Goal: Task Accomplishment & Management: Manage account settings

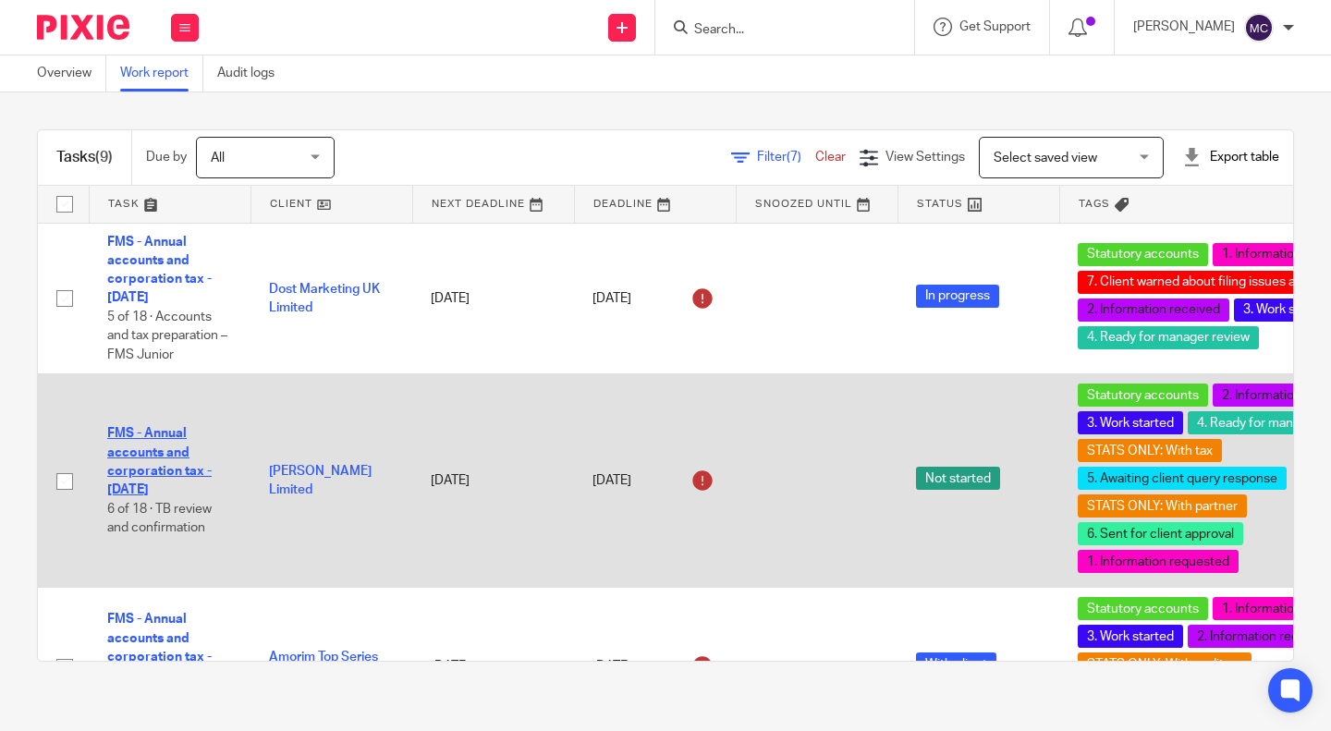
click at [157, 477] on link "FMS - Annual accounts and corporation tax - December 2024" at bounding box center [159, 461] width 104 height 69
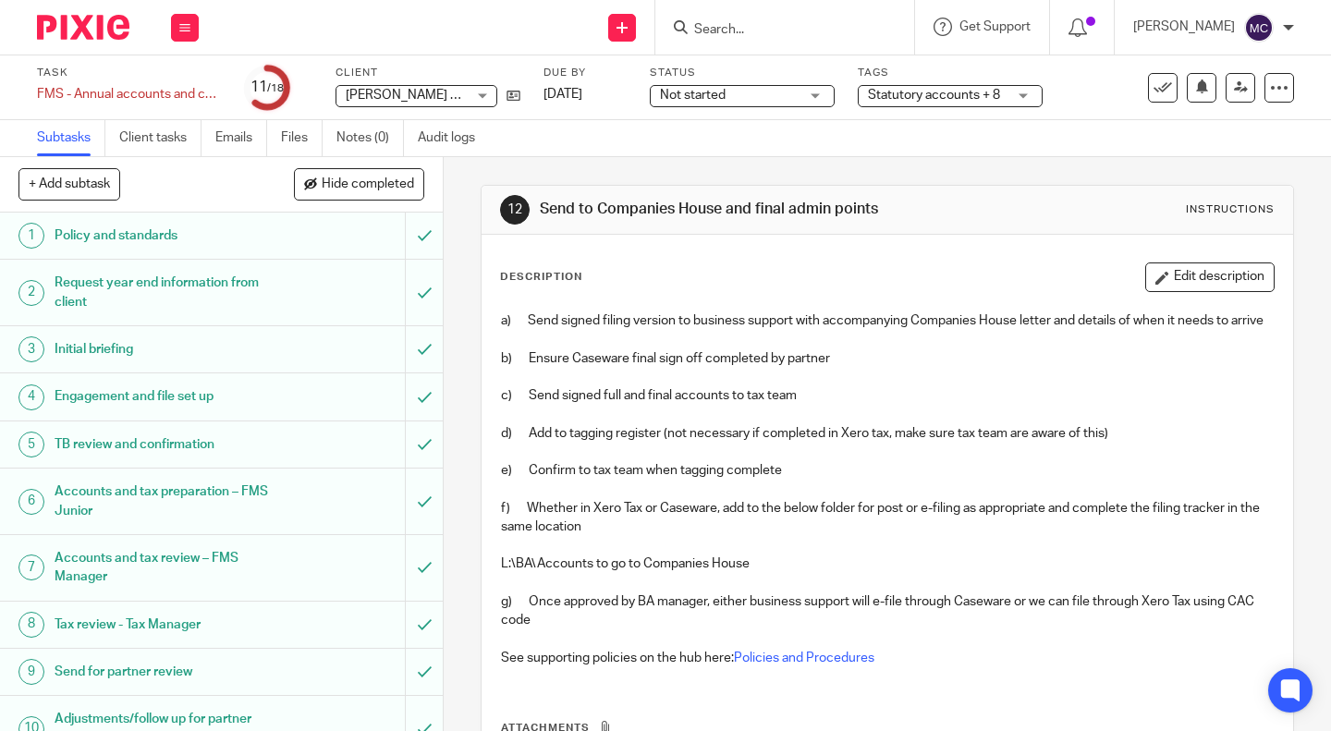
scroll to position [496, 0]
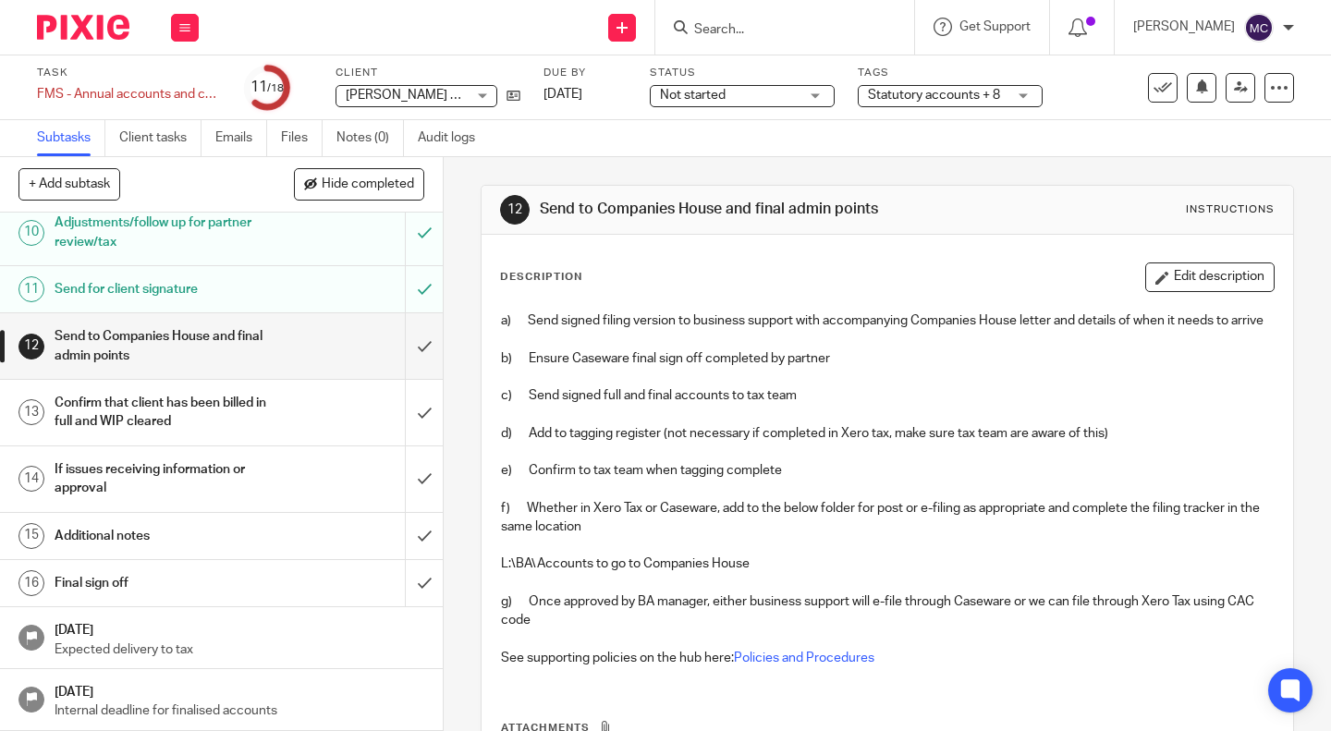
click at [204, 295] on h1 "Send for client signature" at bounding box center [166, 289] width 222 height 28
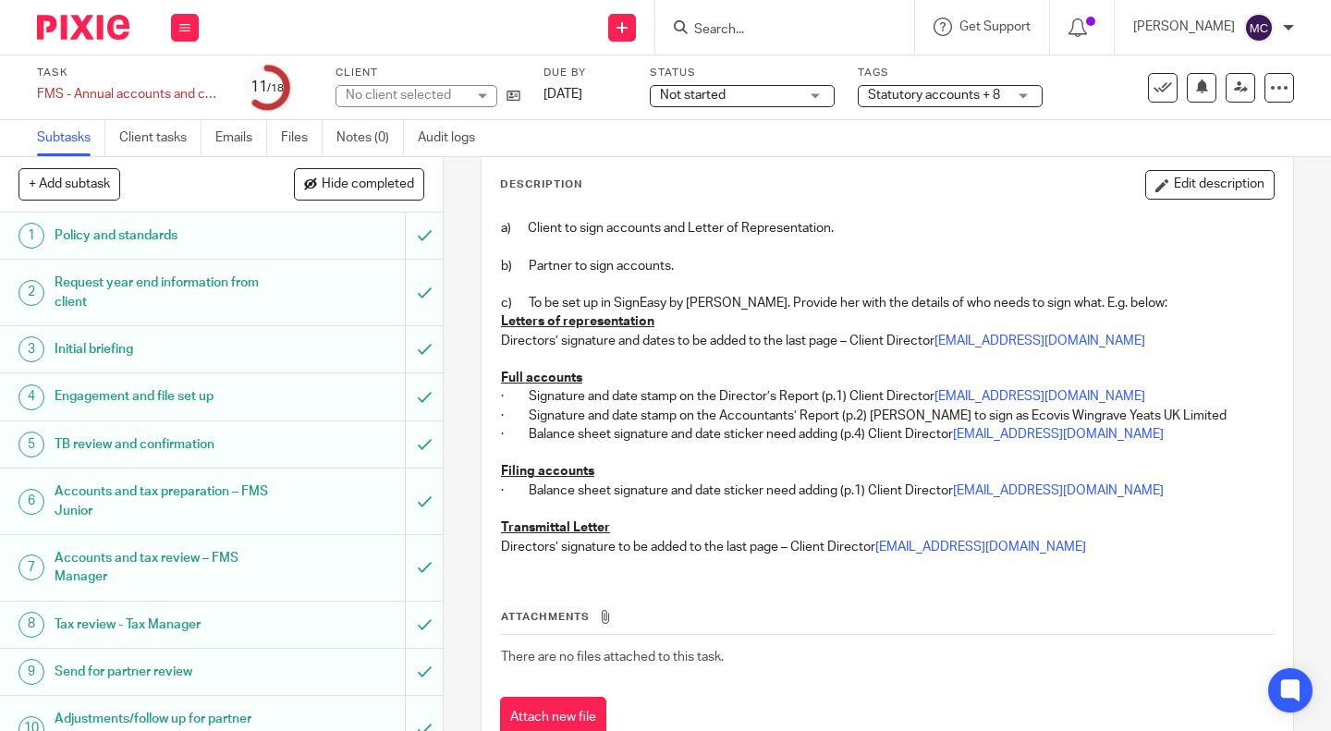
scroll to position [370, 0]
